Goal: Communication & Community: Answer question/provide support

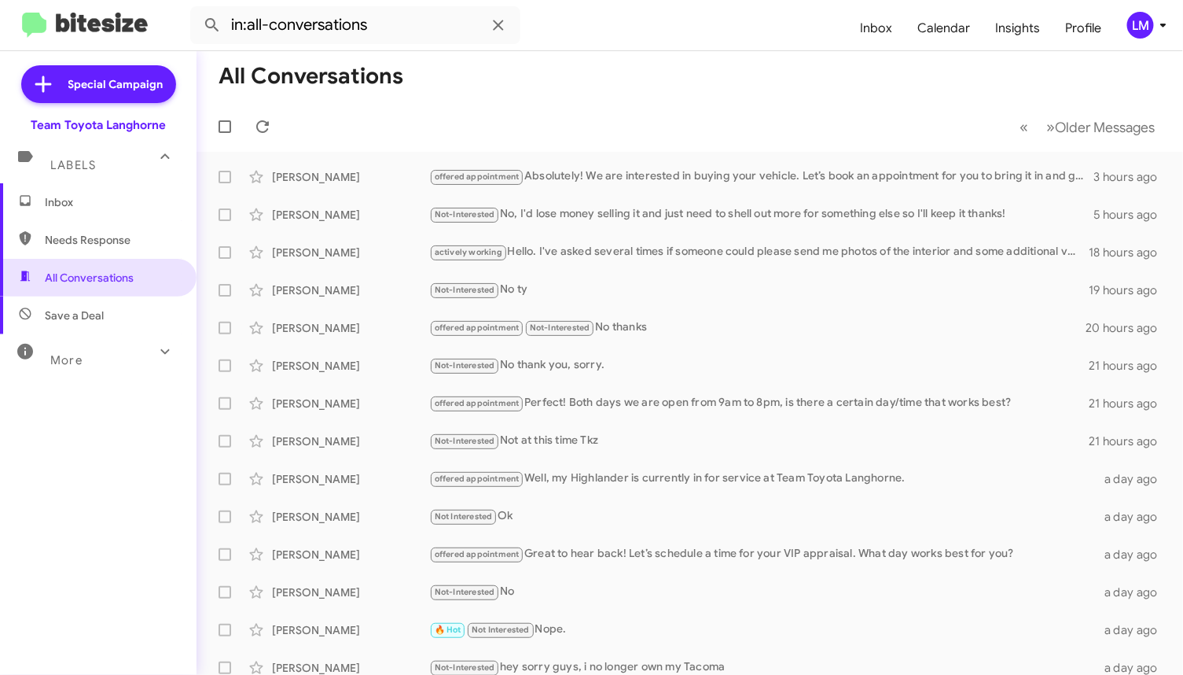
click at [1164, 35] on span "LM" at bounding box center [1150, 25] width 47 height 27
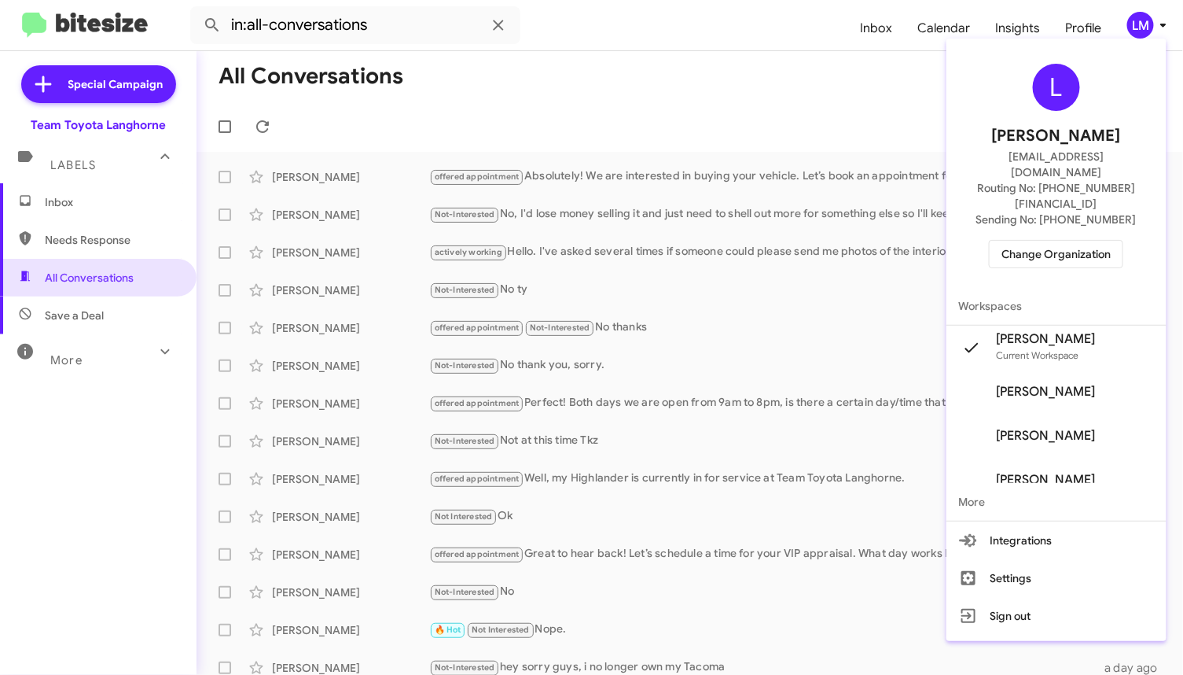
click at [1071, 241] on span "Change Organization" at bounding box center [1056, 254] width 109 height 27
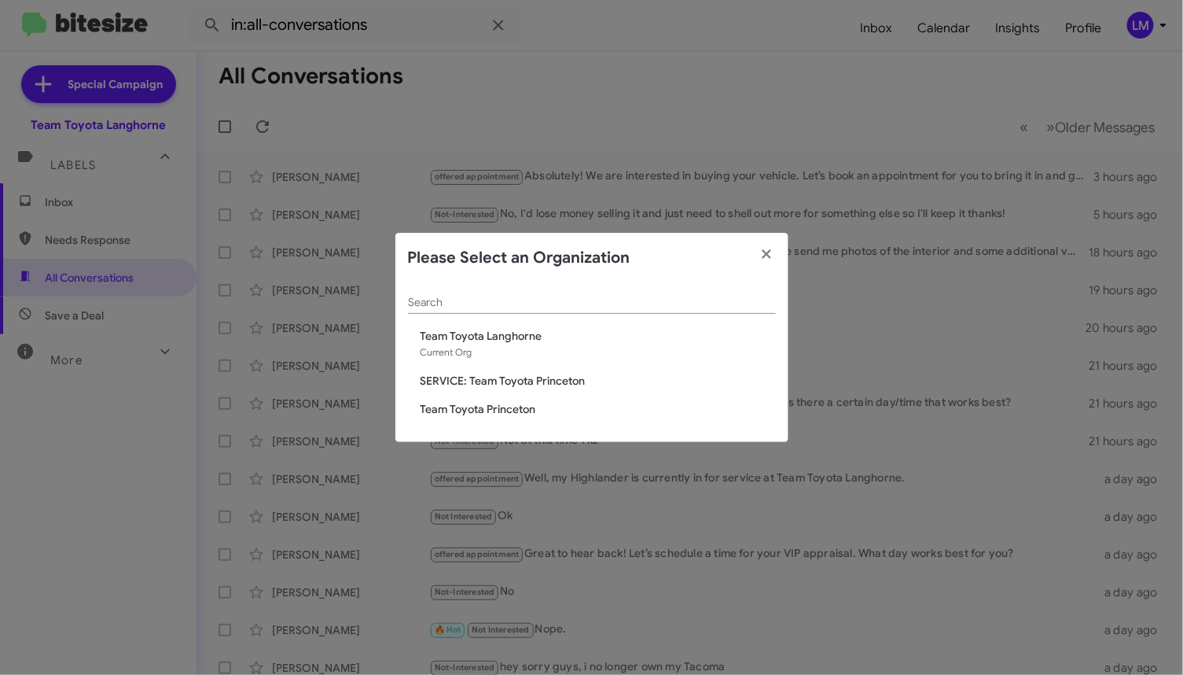
click at [484, 411] on span "Team Toyota Princeton" at bounding box center [598, 409] width 355 height 16
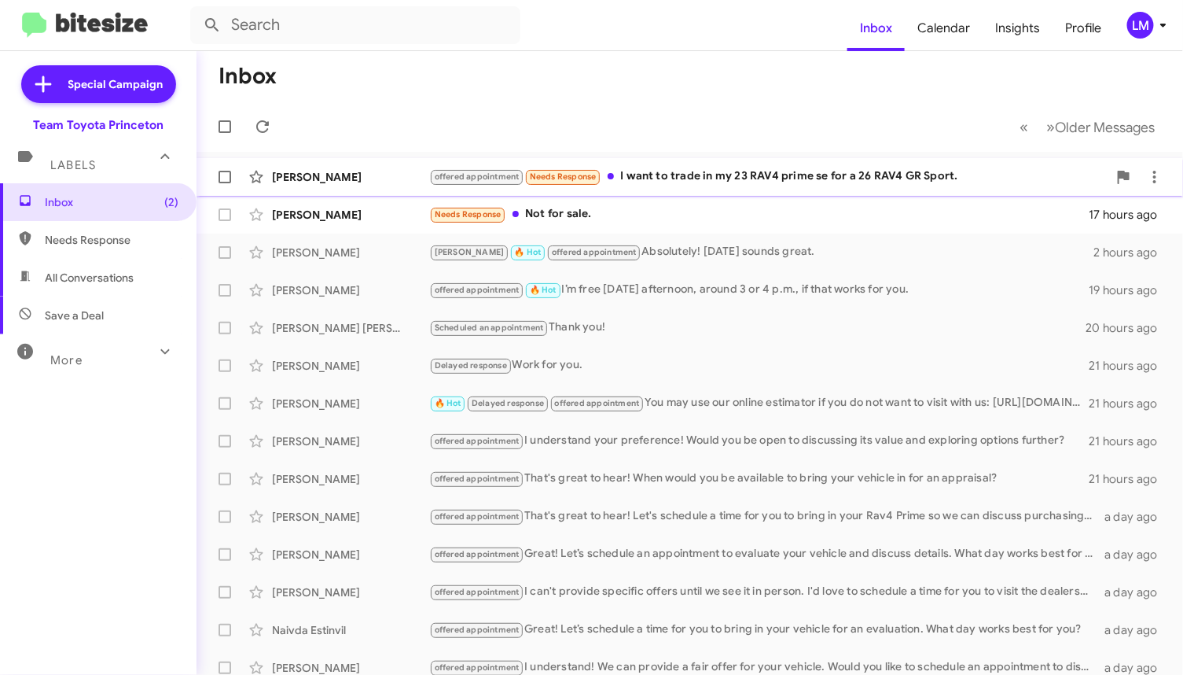
click at [1001, 169] on div "offered appointment Needs Response I want to trade in my 23 RAV4 prime se for a…" at bounding box center [768, 176] width 678 height 18
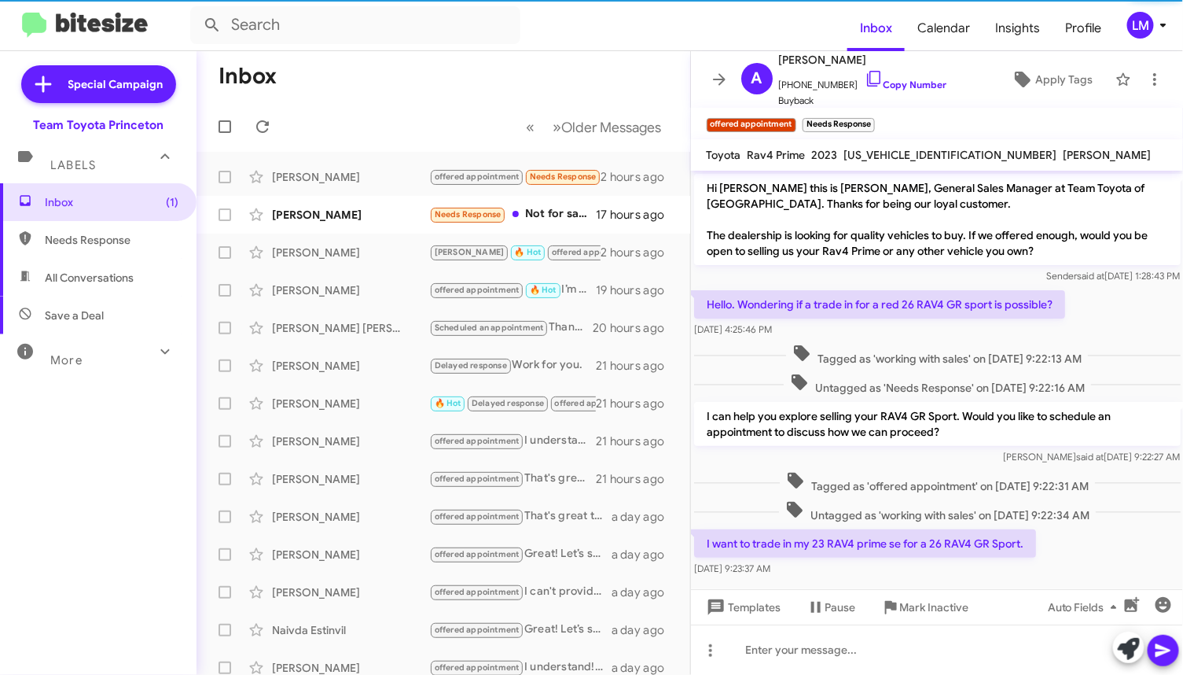
scroll to position [22, 0]
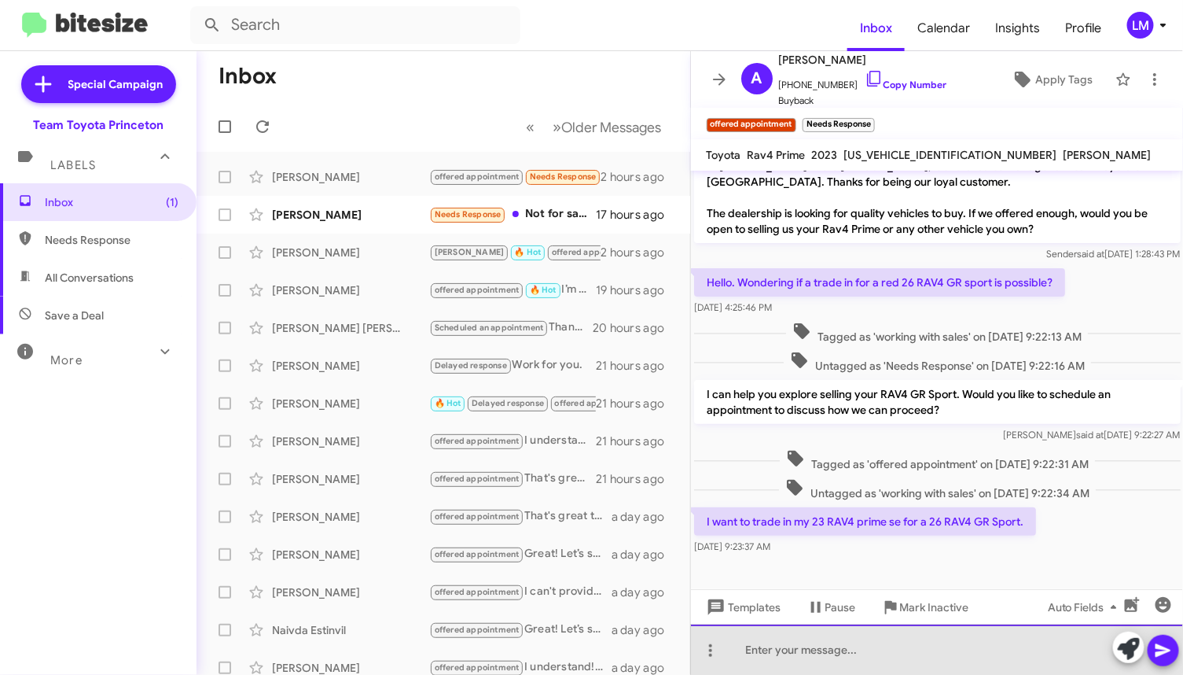
drag, startPoint x: 757, startPoint y: 643, endPoint x: 813, endPoint y: 638, distance: 56.0
click at [758, 645] on div at bounding box center [937, 649] width 493 height 50
drag, startPoint x: 995, startPoint y: 651, endPoint x: 1039, endPoint y: 647, distance: 44.2
click at [1003, 649] on div "Great Car choice, we should be seeing the 2026" at bounding box center [937, 649] width 493 height 50
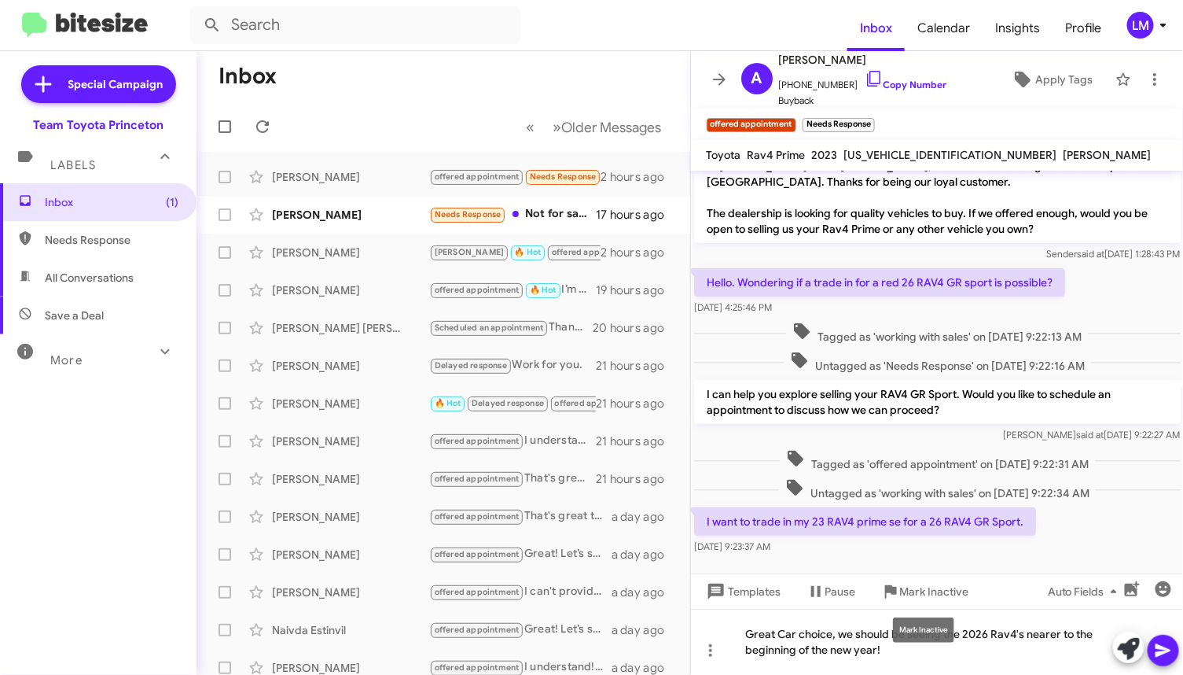
click at [889, 650] on mat-tooltip-component "Mark Inactive" at bounding box center [923, 629] width 83 height 47
click at [883, 649] on mat-tooltip-component "Mark Inactive" at bounding box center [923, 629] width 83 height 47
click at [891, 650] on div "Great Car choice, we should be seeing the 2026 Rav4's nearer to the beginning o…" at bounding box center [937, 641] width 493 height 66
click at [915, 645] on div "Great Car choice, we should be seeing the 2026 Rav4's nearer to the beginning o…" at bounding box center [937, 641] width 493 height 66
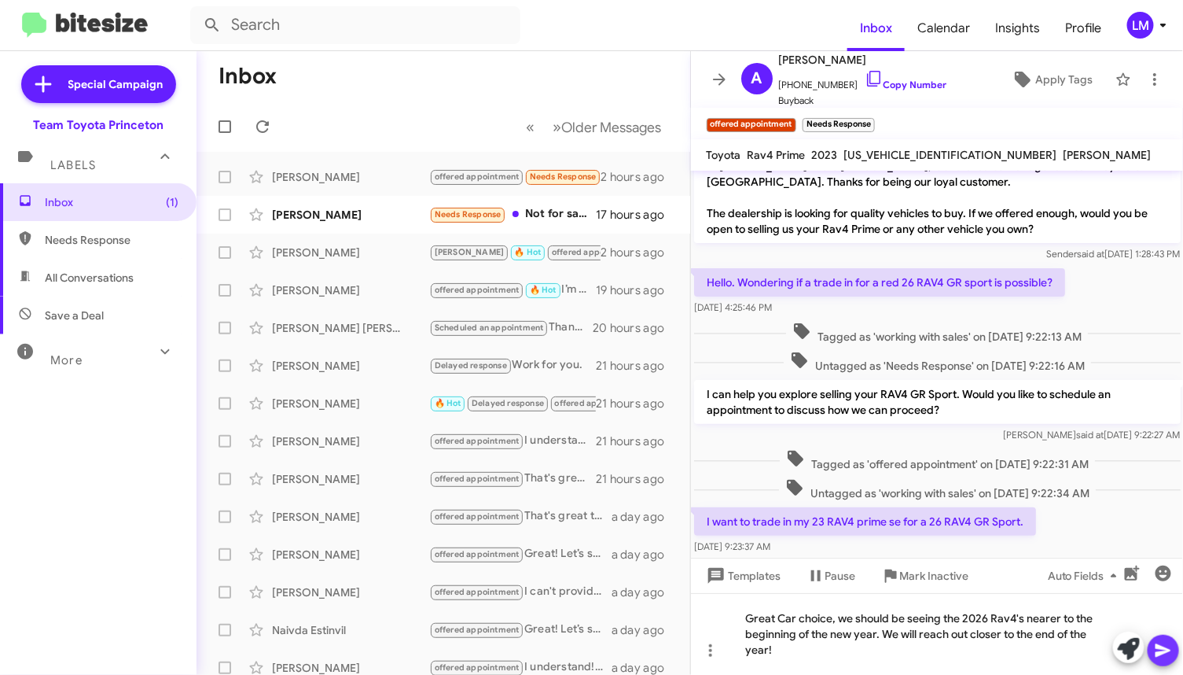
click at [1159, 647] on icon at bounding box center [1163, 650] width 15 height 13
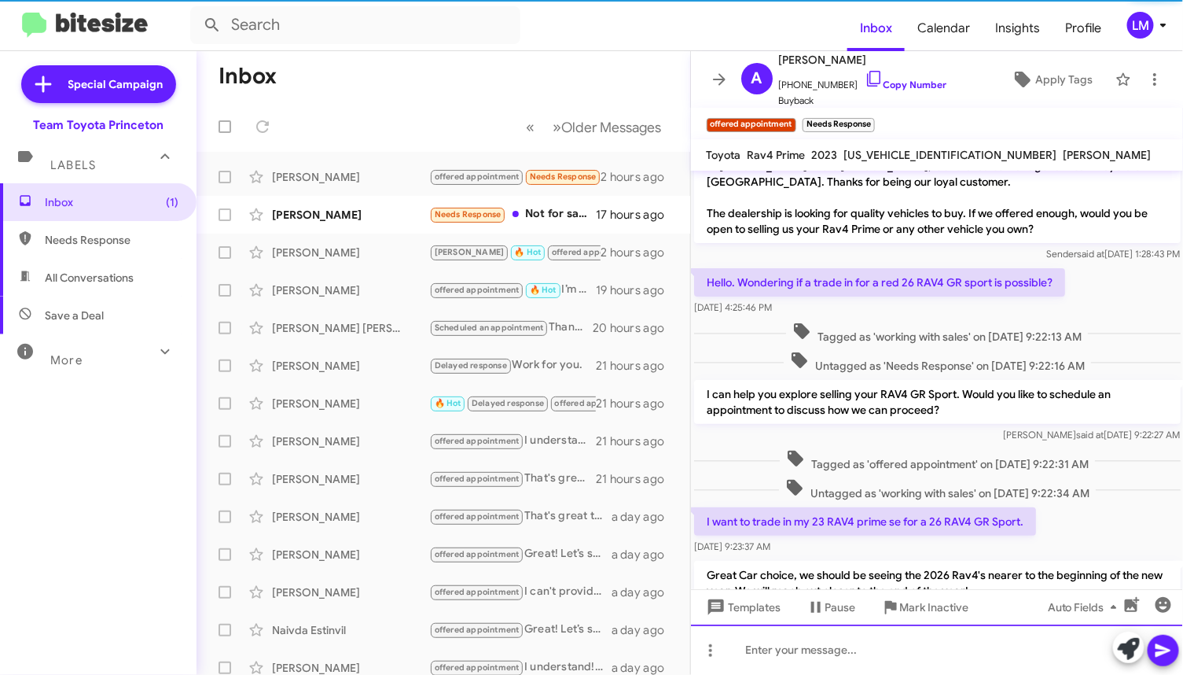
scroll to position [95, 0]
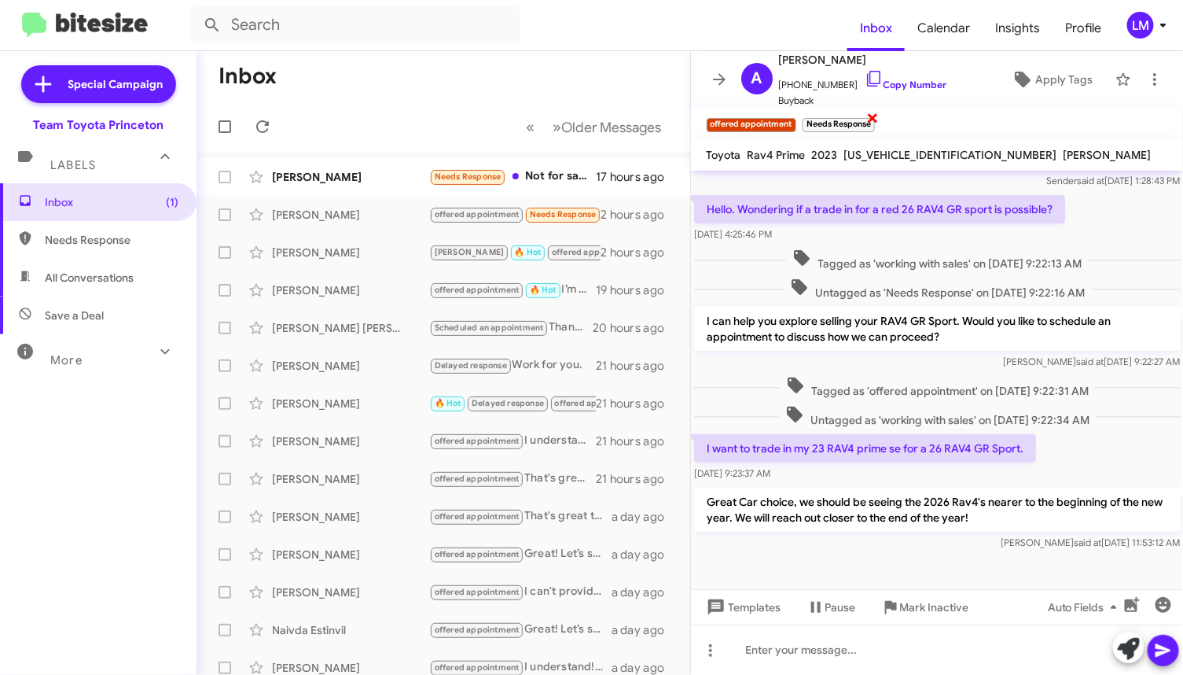
click at [873, 114] on span "×" at bounding box center [872, 117] width 13 height 19
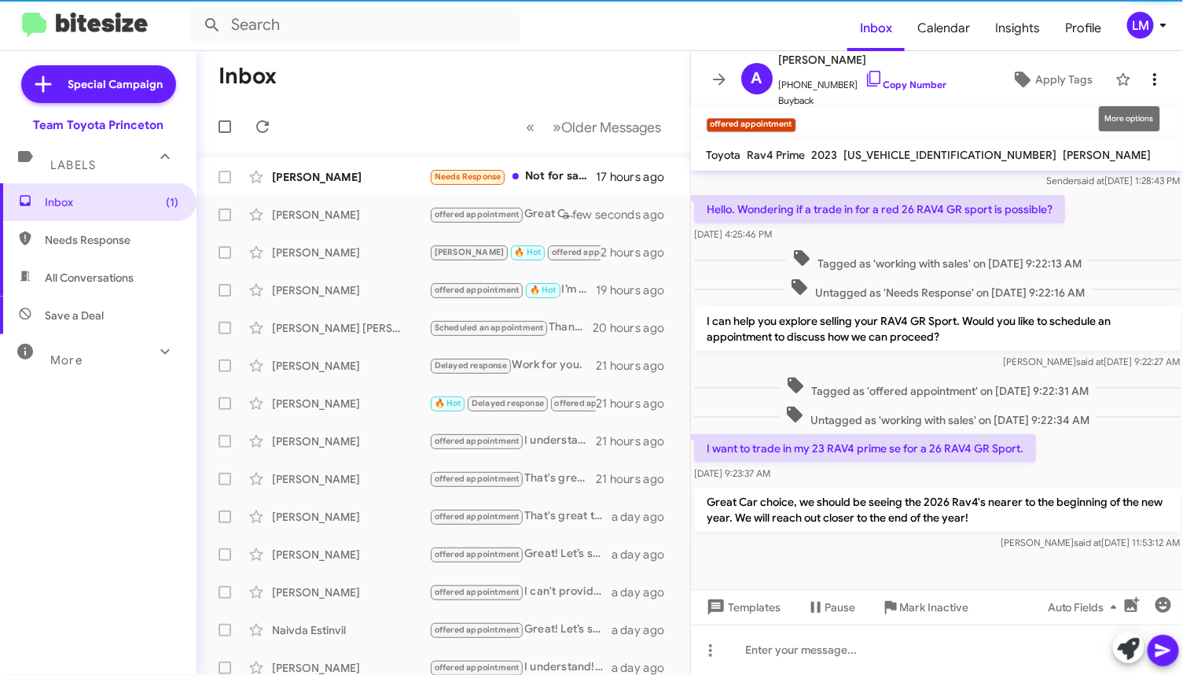
click at [1148, 76] on icon at bounding box center [1154, 79] width 19 height 19
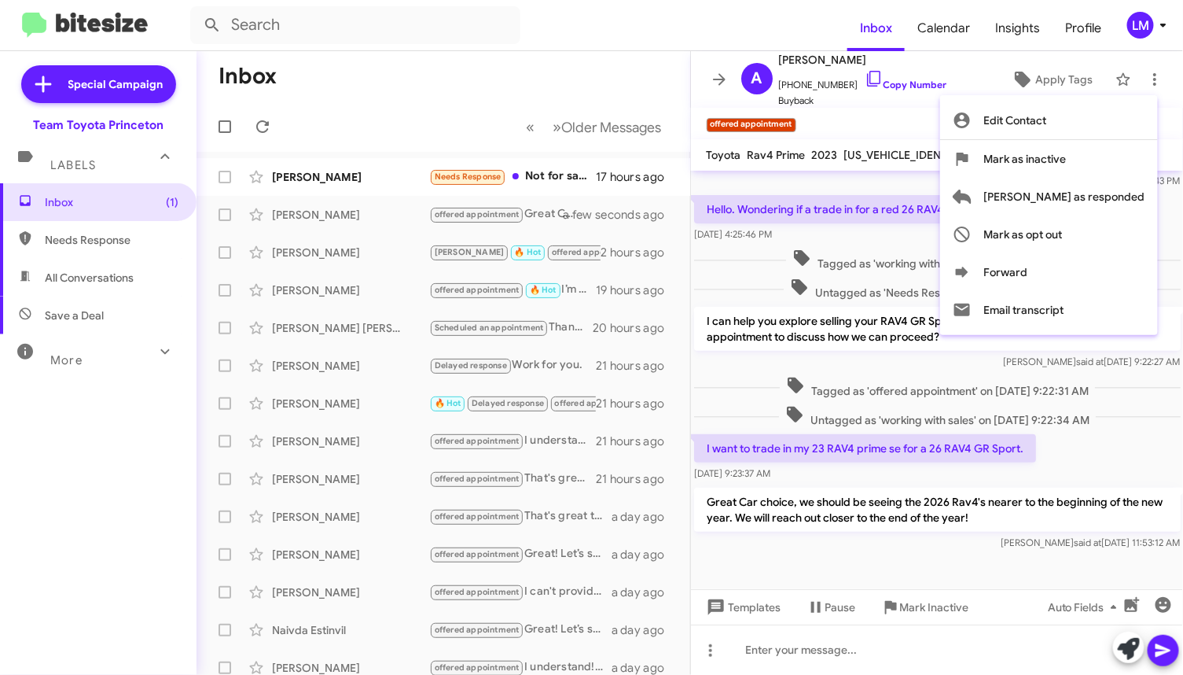
click at [826, 603] on div at bounding box center [591, 337] width 1183 height 675
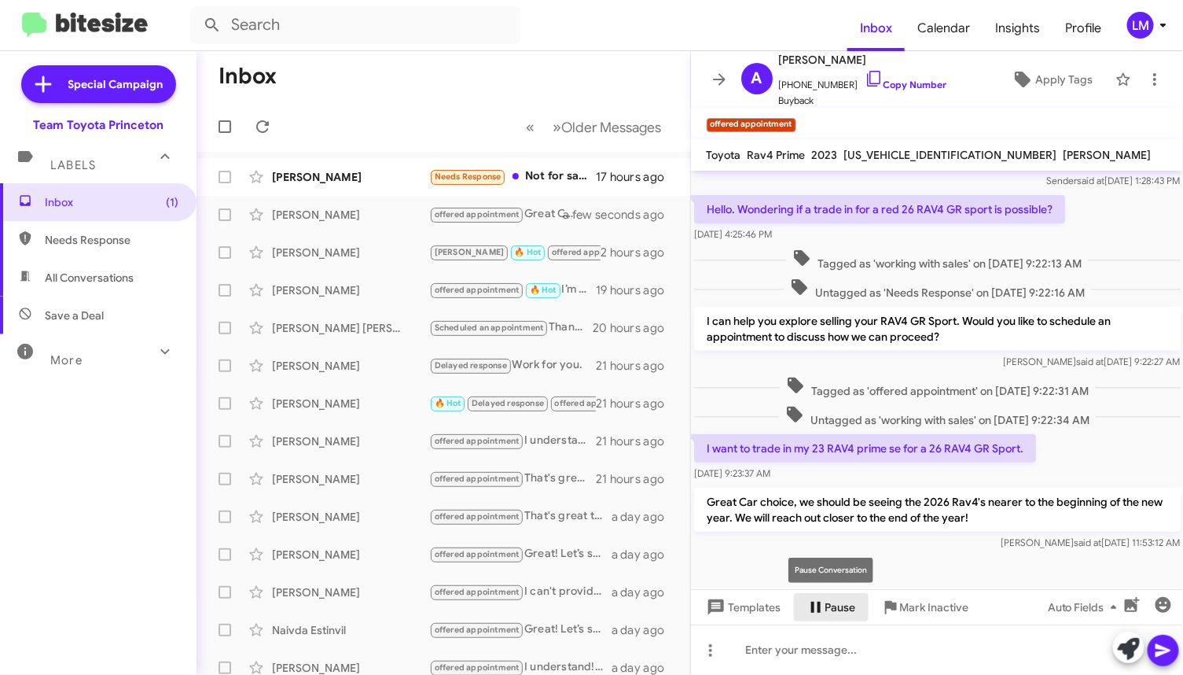
click at [814, 603] on icon at bounding box center [816, 606] width 19 height 19
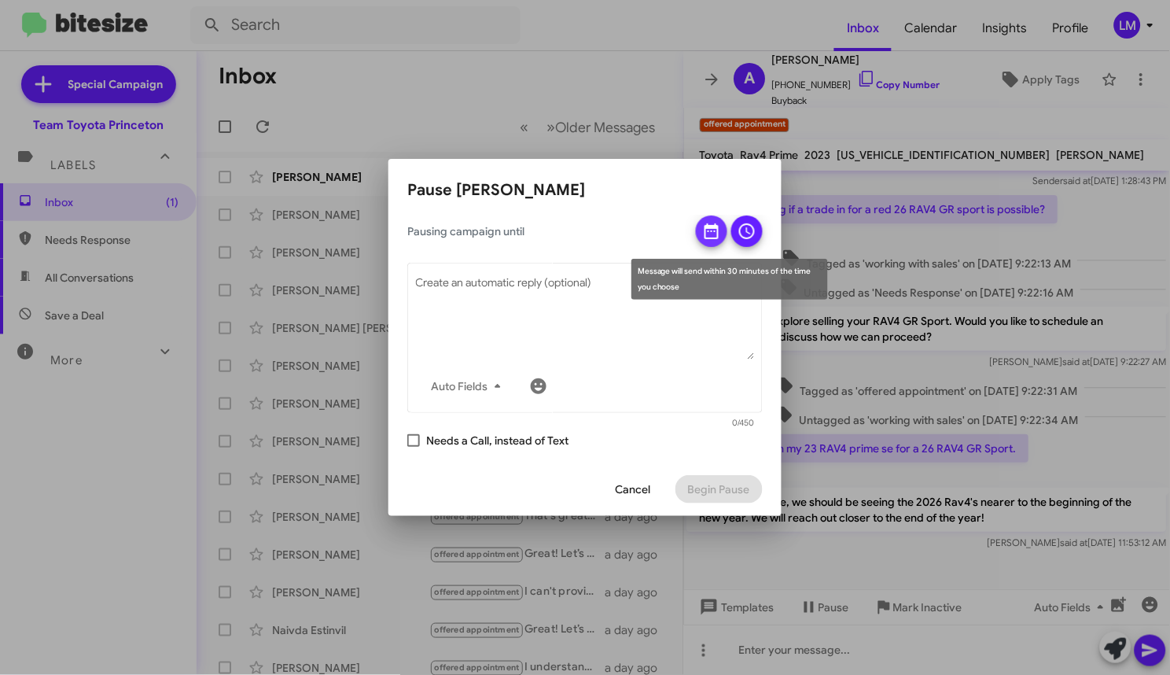
click at [711, 230] on icon at bounding box center [711, 231] width 19 height 19
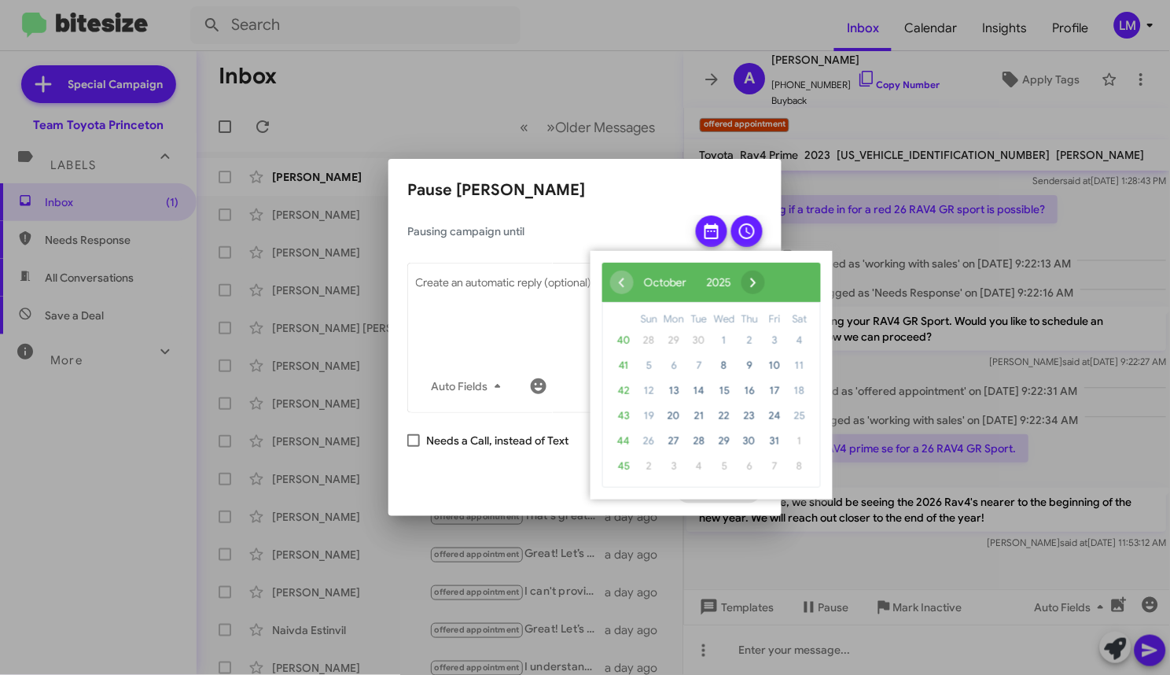
click at [765, 284] on span "›" at bounding box center [753, 282] width 24 height 24
click at [774, 284] on span "›" at bounding box center [763, 282] width 24 height 24
click at [778, 386] on span "19" at bounding box center [774, 390] width 25 height 25
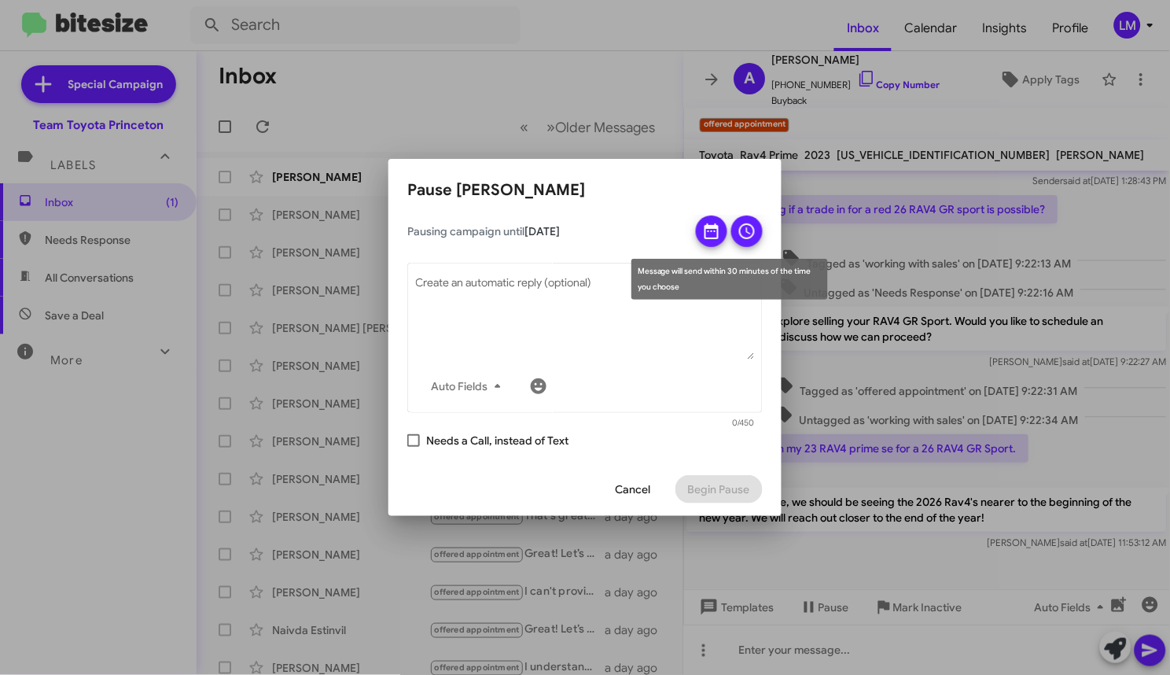
click at [741, 231] on icon at bounding box center [747, 231] width 16 height 16
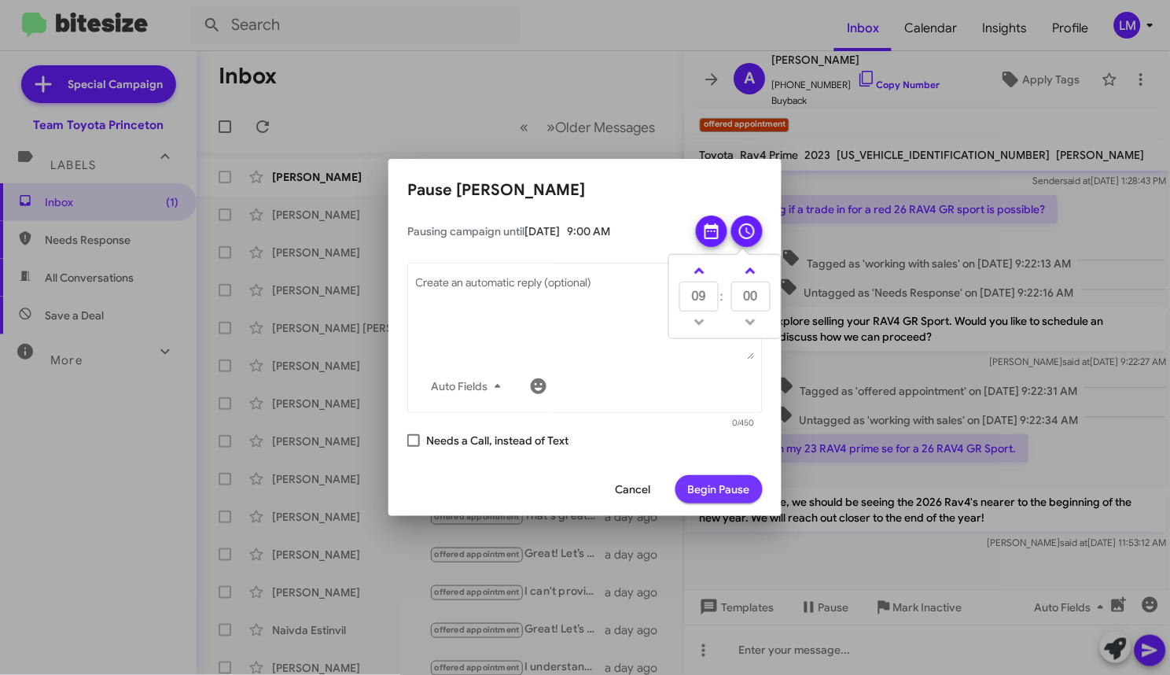
click at [711, 493] on span "Begin Pause" at bounding box center [719, 489] width 62 height 28
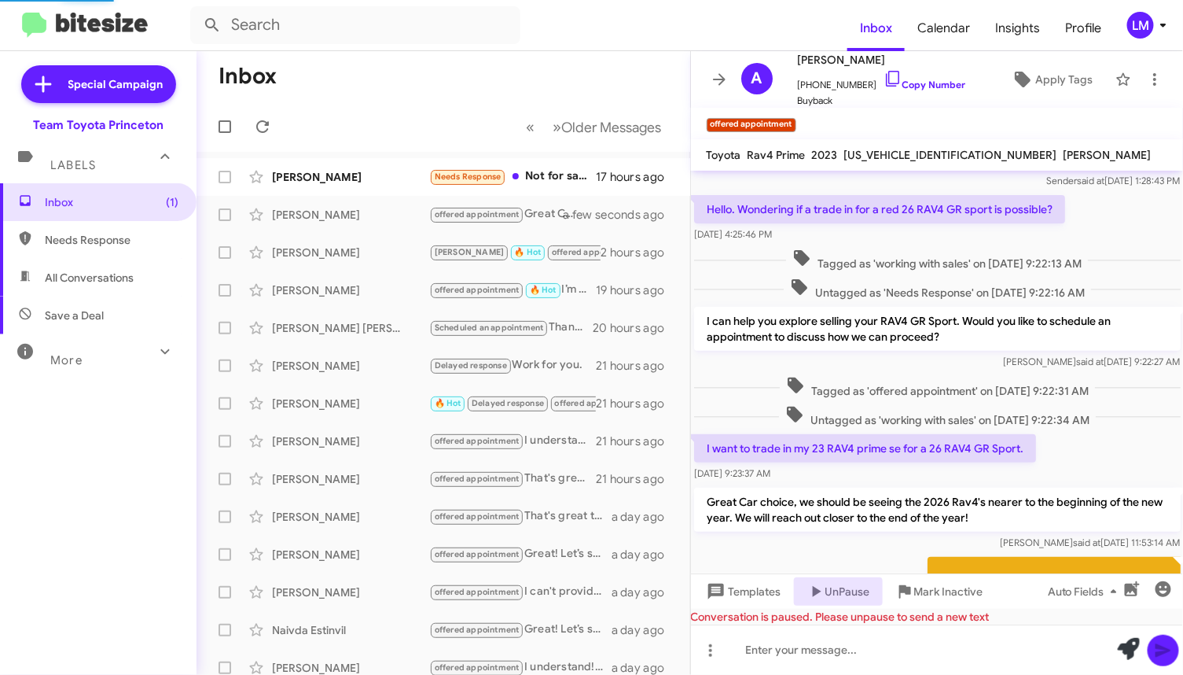
scroll to position [17, 0]
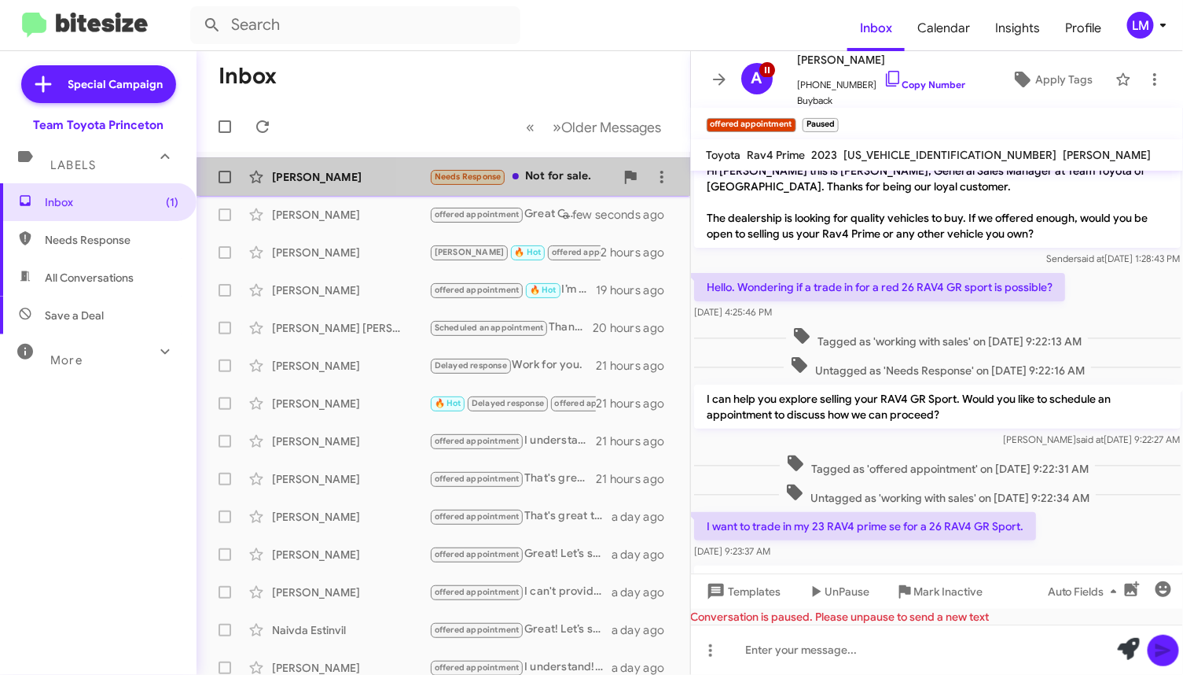
drag, startPoint x: 564, startPoint y: 182, endPoint x: 575, endPoint y: 182, distance: 10.2
click at [564, 182] on div "Needs Response Not for sale." at bounding box center [522, 176] width 186 height 18
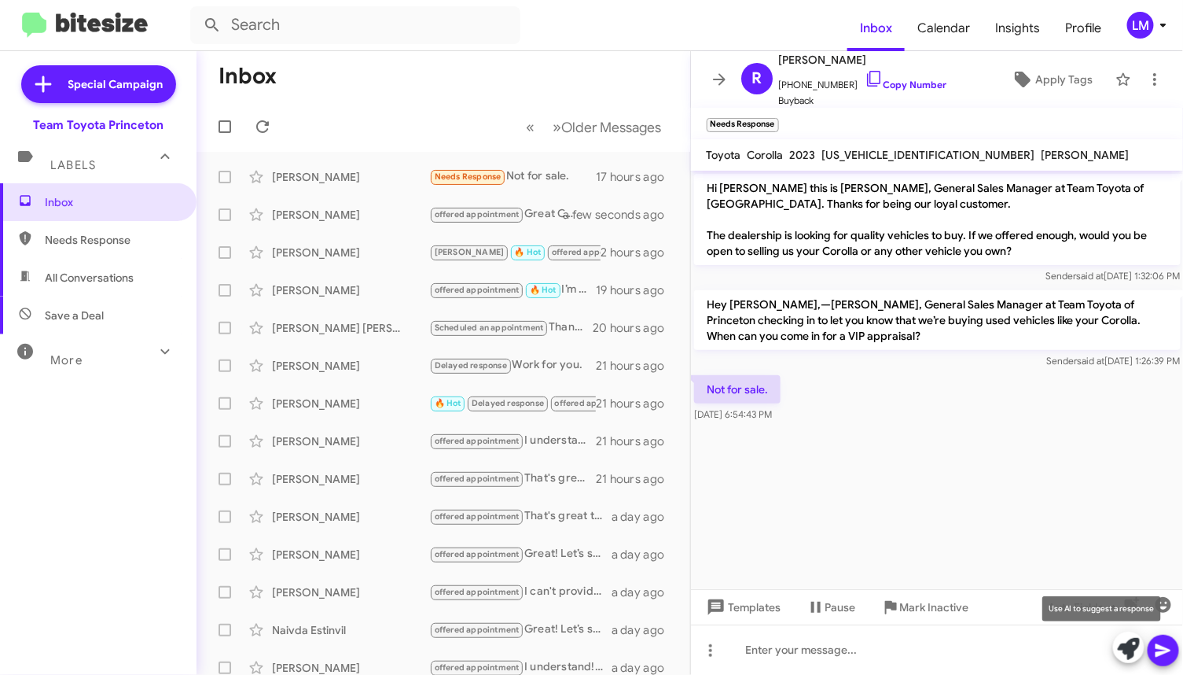
click at [1140, 647] on icon at bounding box center [1129, 649] width 22 height 22
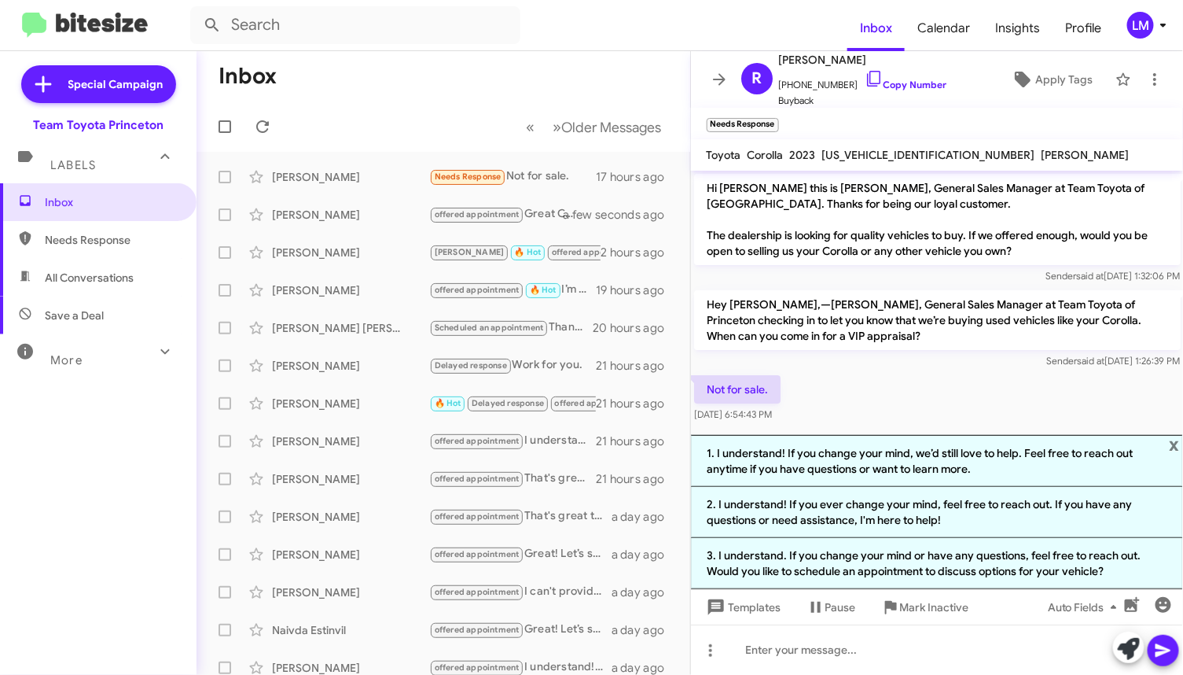
drag, startPoint x: 833, startPoint y: 503, endPoint x: 870, endPoint y: 522, distance: 41.5
click at [835, 503] on li "2. I understand! If you ever change your mind, feel free to reach out. If you h…" at bounding box center [937, 512] width 493 height 51
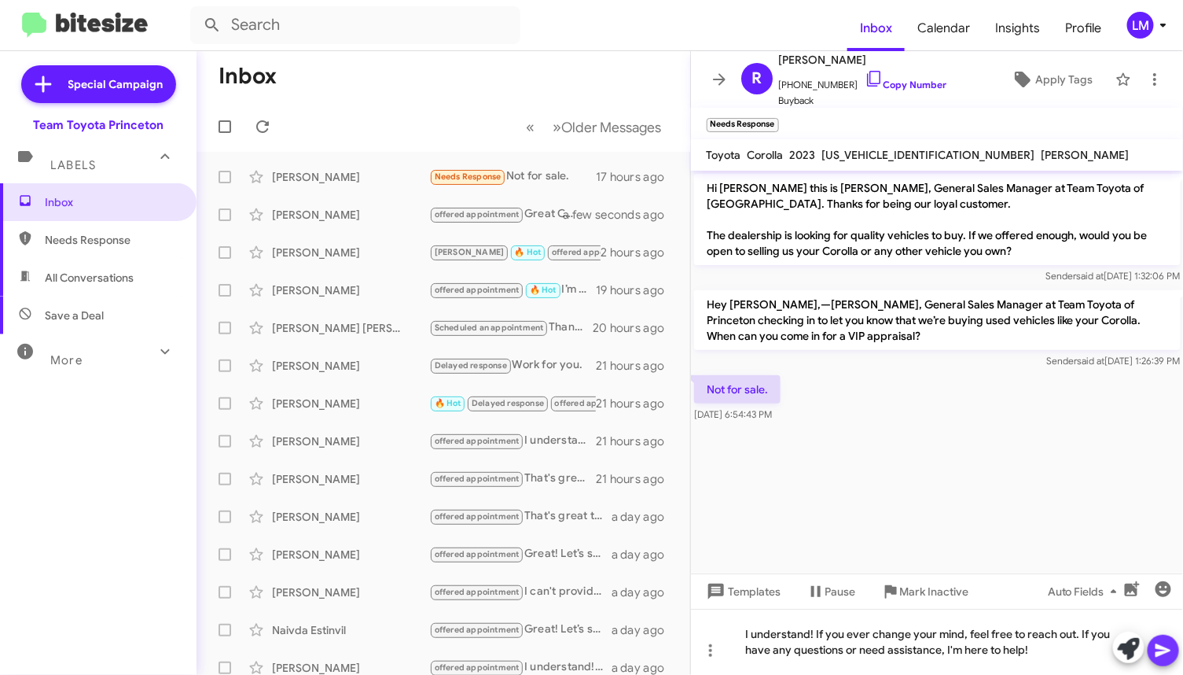
click at [1154, 651] on icon at bounding box center [1163, 650] width 19 height 19
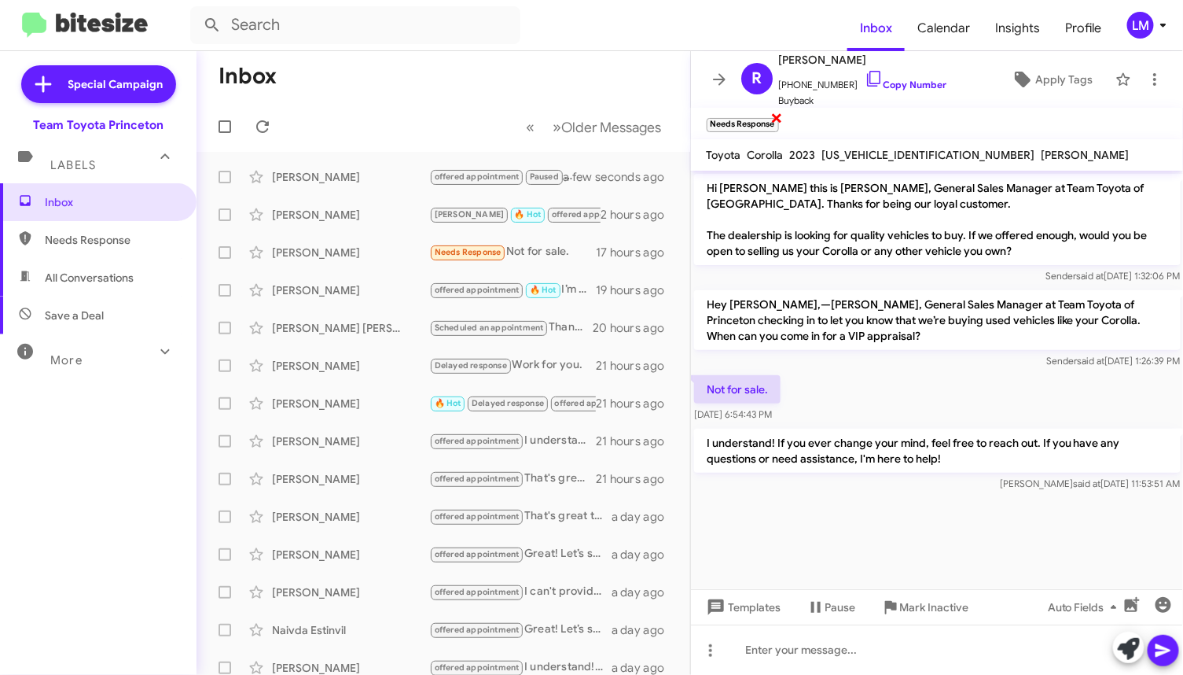
click at [775, 119] on span "×" at bounding box center [776, 117] width 13 height 19
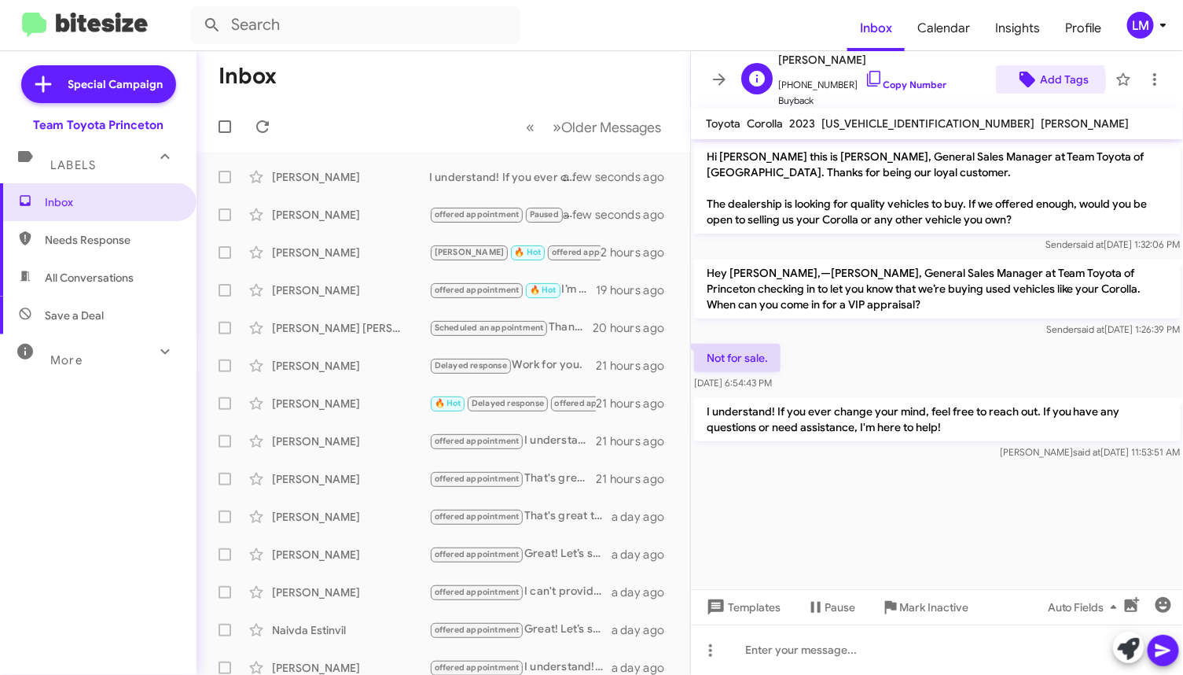
click at [1040, 80] on span "Add Tags" at bounding box center [1064, 79] width 49 height 28
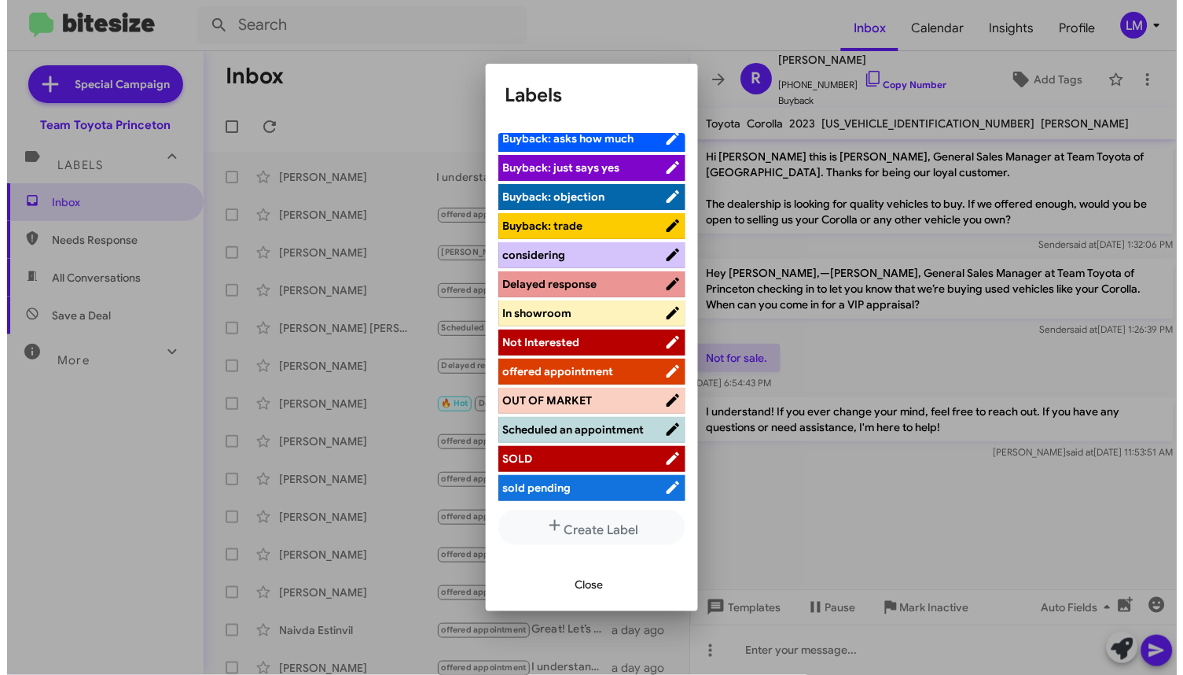
scroll to position [175, 0]
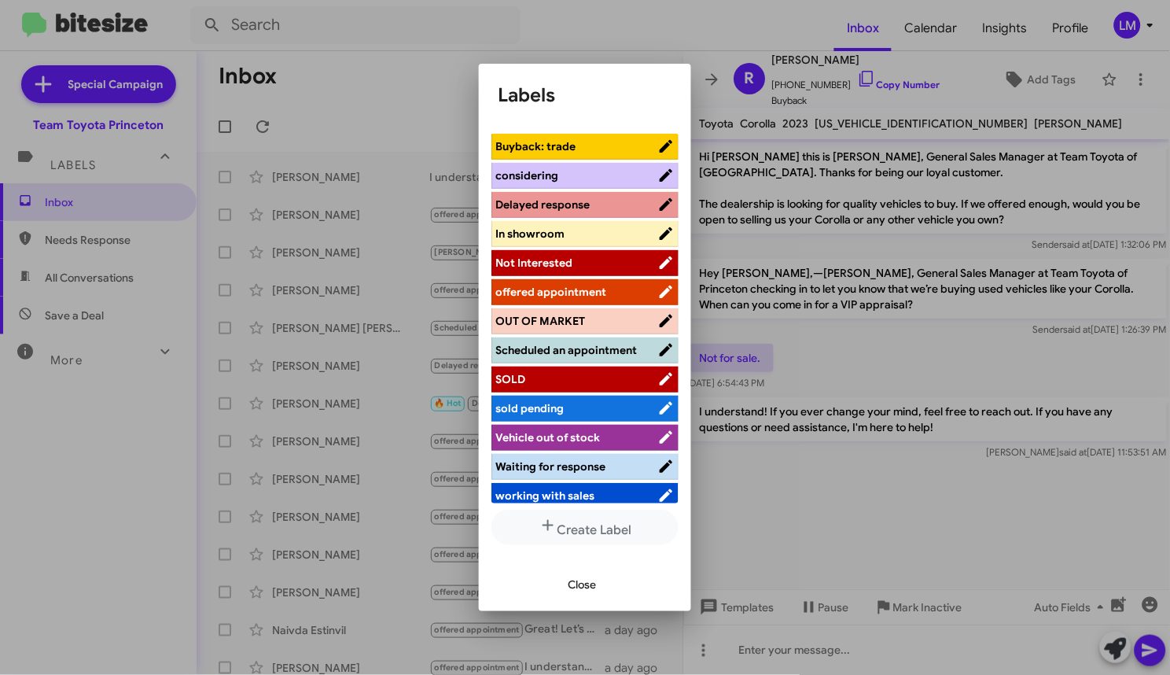
click at [572, 257] on span "Not Interested" at bounding box center [576, 263] width 162 height 16
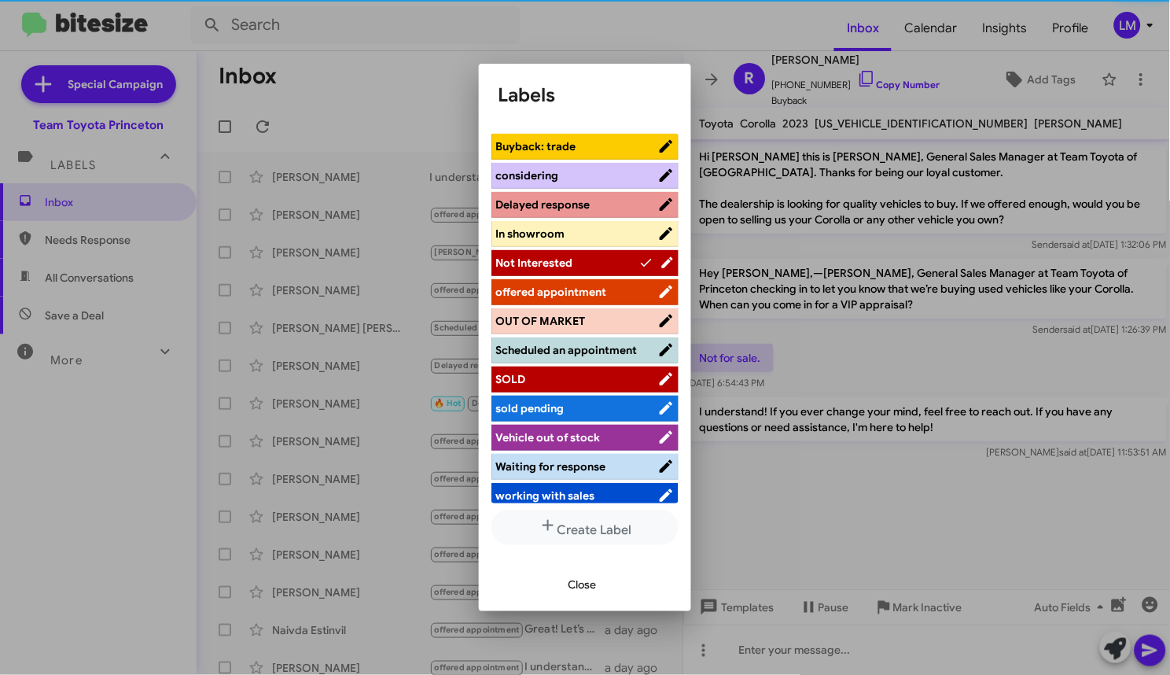
click at [578, 585] on span "Close" at bounding box center [582, 584] width 28 height 28
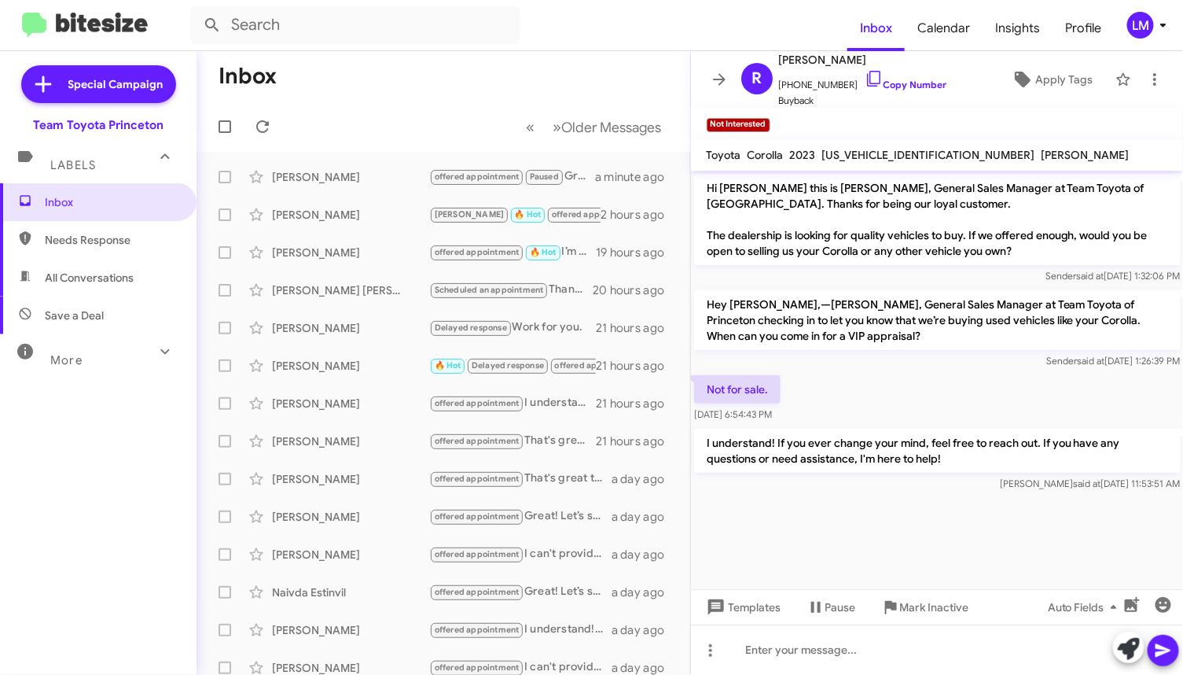
click at [1160, 41] on mat-toolbar "Inbox Calendar Insights Profile LM" at bounding box center [591, 25] width 1183 height 50
click at [1162, 35] on span "LM" at bounding box center [1150, 25] width 47 height 27
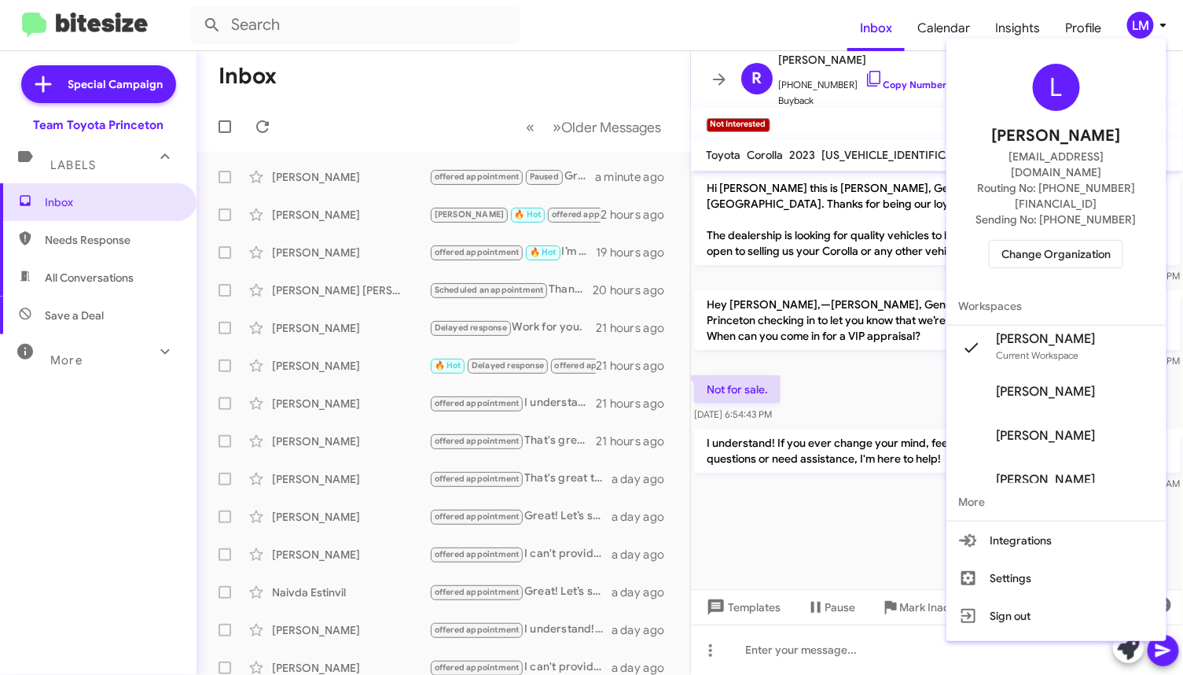
click at [1049, 241] on span "Change Organization" at bounding box center [1056, 254] width 109 height 27
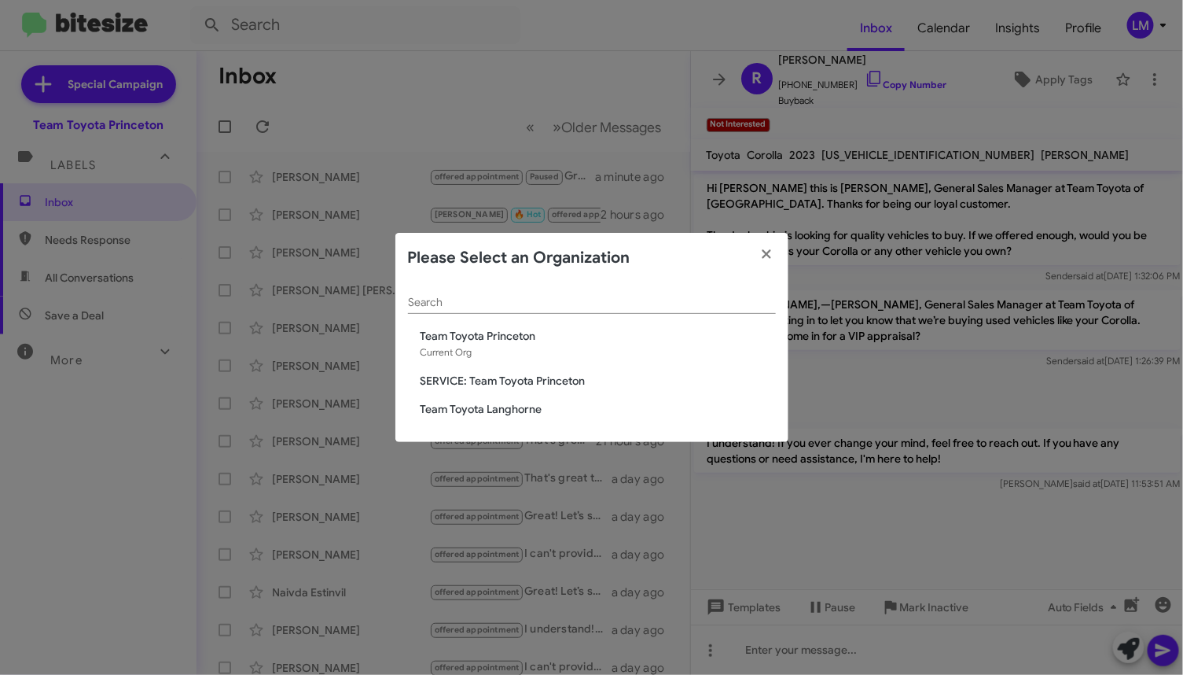
click at [488, 399] on div "Search Team Toyota Princeton Current Org SERVICE: Team Toyota Princeton Team To…" at bounding box center [591, 362] width 393 height 159
click at [513, 406] on span "Team Toyota Langhorne" at bounding box center [598, 409] width 355 height 16
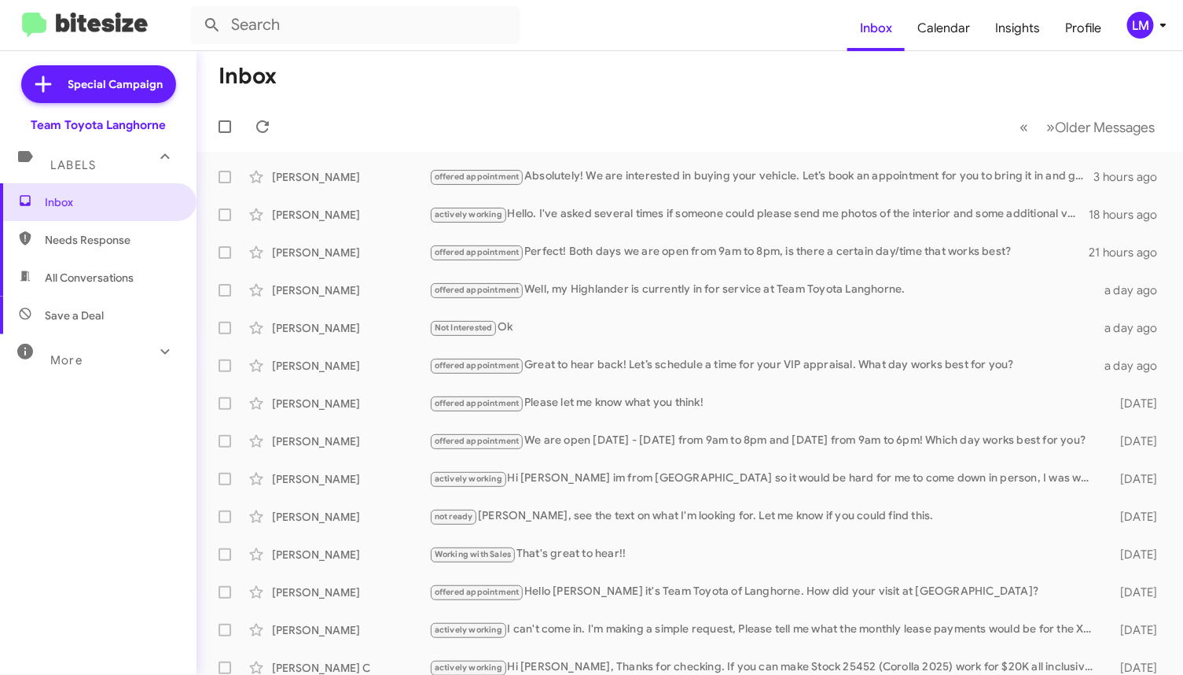
click at [599, 92] on mat-toolbar-row "Inbox" at bounding box center [690, 76] width 987 height 50
click at [511, 97] on mat-toolbar-row "Inbox" at bounding box center [690, 76] width 987 height 50
click at [763, 108] on mat-toolbar-row "« Previous » Next Older Messages" at bounding box center [690, 126] width 987 height 50
